Goal: Information Seeking & Learning: Learn about a topic

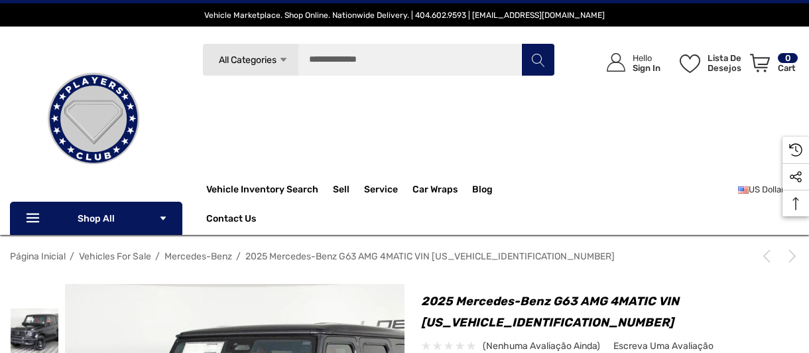
scroll to position [442, 0]
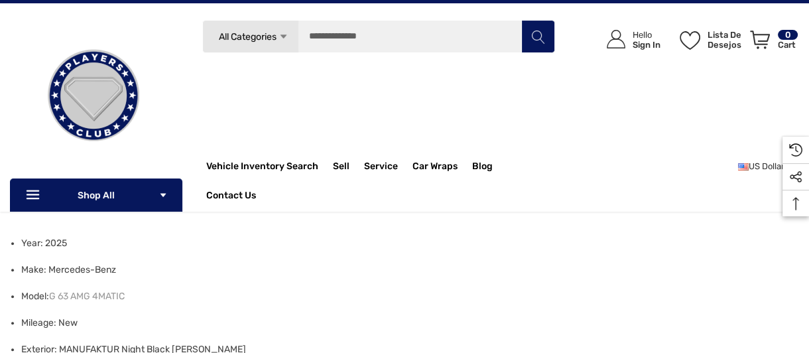
click at [318, 298] on li "Model: G 63 AMG 4MATIC" at bounding box center [406, 296] width 770 height 27
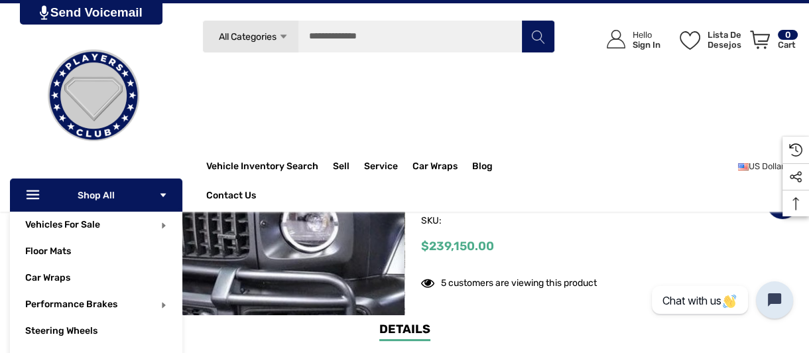
scroll to position [265, 0]
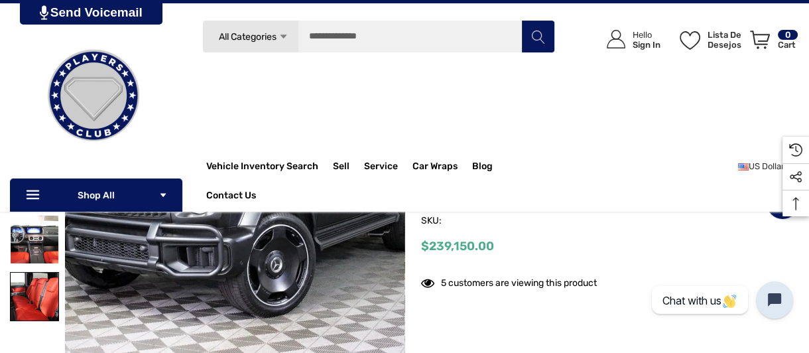
click at [35, 313] on img at bounding box center [35, 297] width 48 height 48
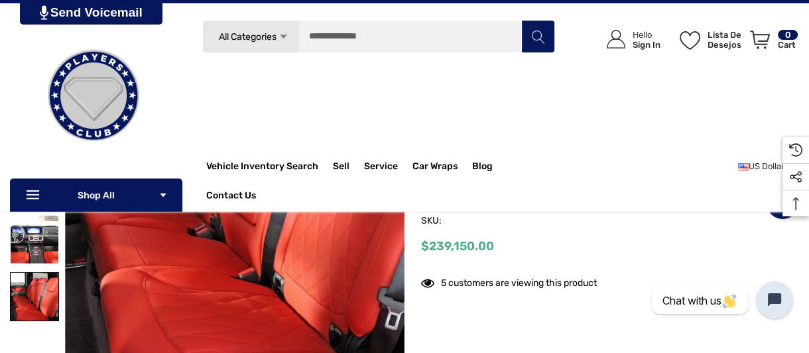
click at [35, 293] on img at bounding box center [35, 297] width 48 height 48
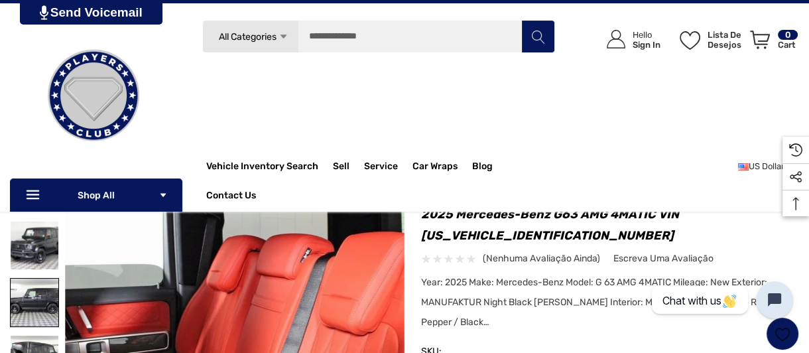
click at [31, 317] on img at bounding box center [35, 303] width 48 height 48
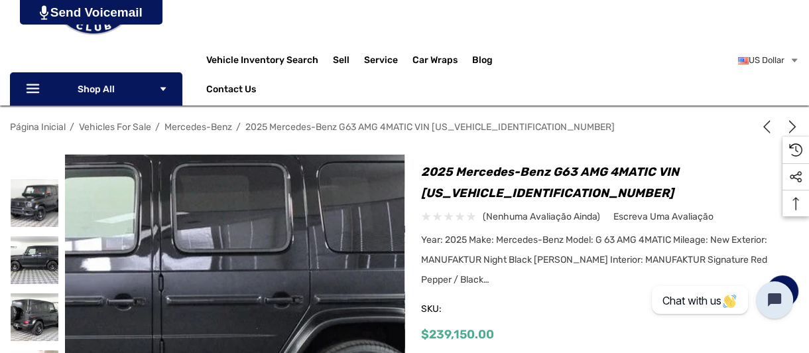
scroll to position [265, 0]
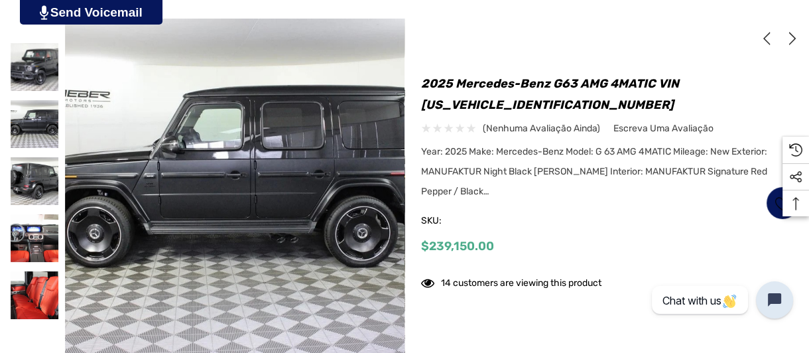
click at [46, 208] on div at bounding box center [34, 181] width 49 height 57
click at [27, 243] on img at bounding box center [35, 238] width 48 height 48
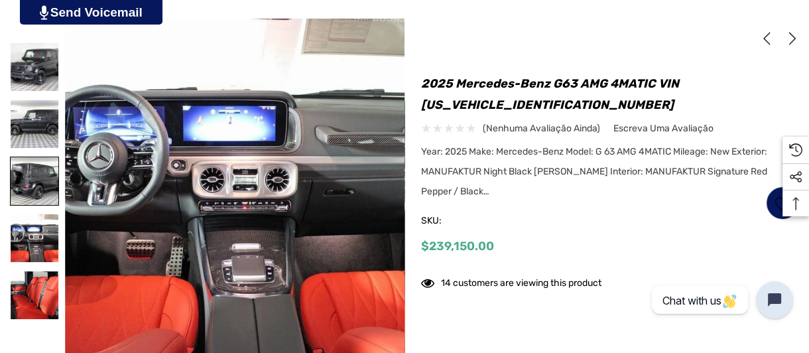
click at [17, 171] on img at bounding box center [35, 181] width 48 height 48
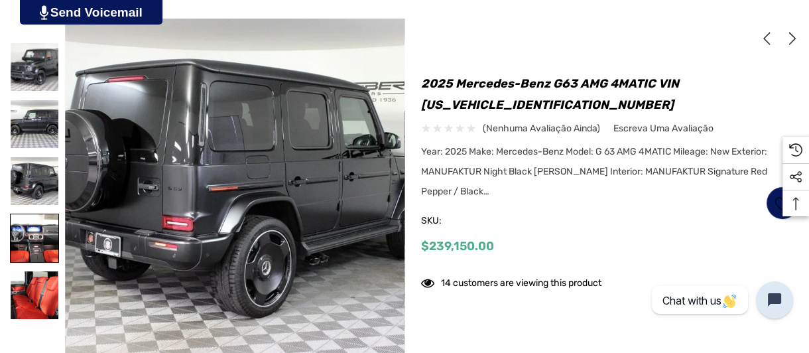
click at [29, 244] on img at bounding box center [35, 238] width 48 height 48
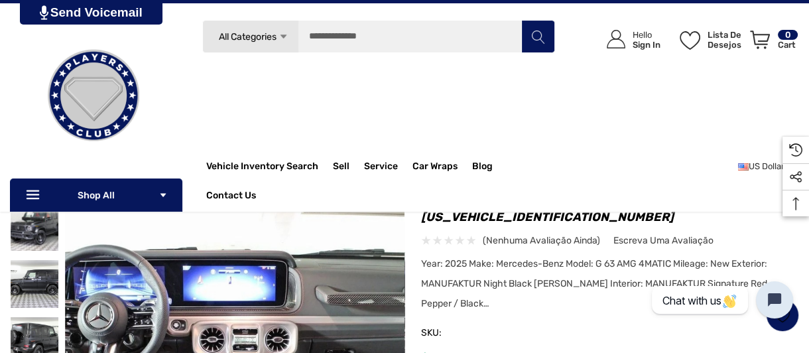
scroll to position [88, 0]
